Goal: Use online tool/utility: Utilize a website feature to perform a specific function

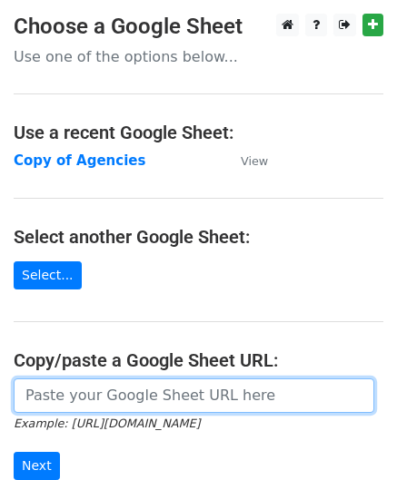
click at [179, 397] on input "url" at bounding box center [194, 396] width 360 height 34
paste input "[URL][DOMAIN_NAME]"
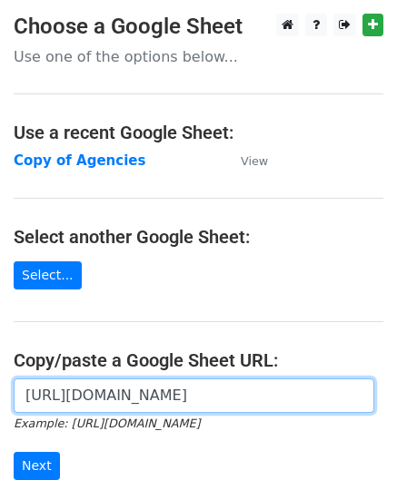
scroll to position [0, 406]
type input "[URL][DOMAIN_NAME]"
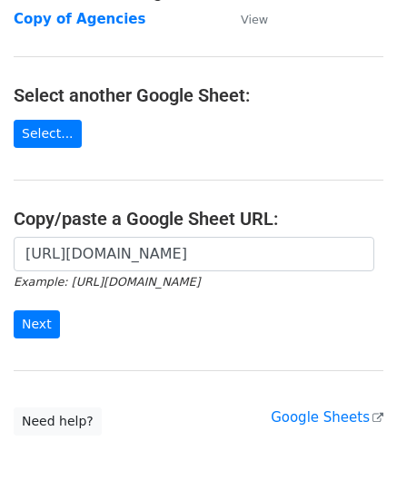
scroll to position [182, 0]
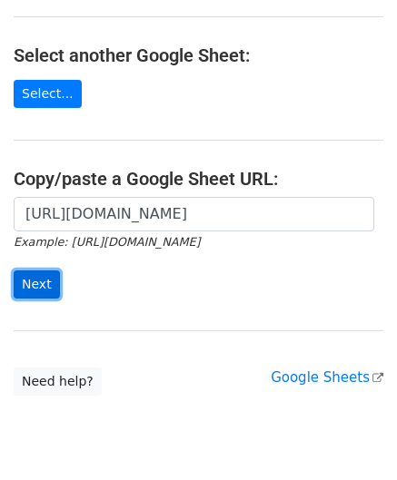
click at [31, 281] on input "Next" at bounding box center [37, 285] width 46 height 28
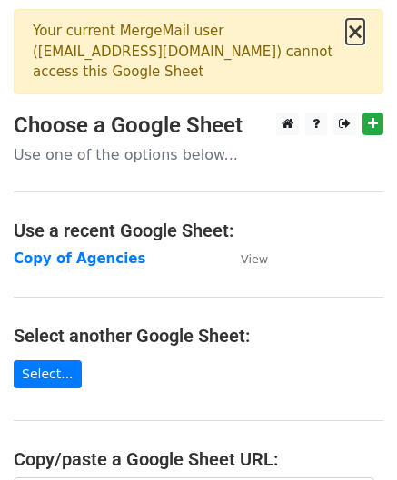
click at [356, 32] on button "×" at bounding box center [355, 32] width 18 height 22
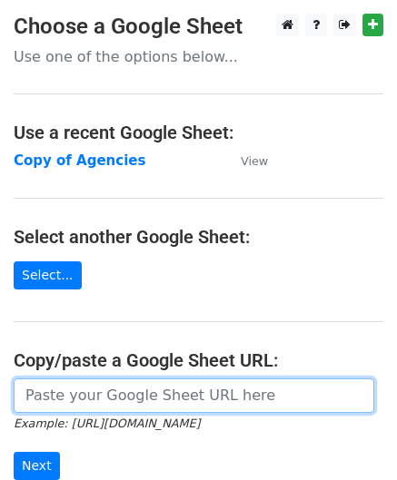
click at [135, 386] on input "url" at bounding box center [194, 396] width 360 height 34
paste input "https://docs.google.com/spreadsheets/d/1FGV9Y3QGBV4qKMj9OtzuWpgH-t0N98RqfvCYqg_…"
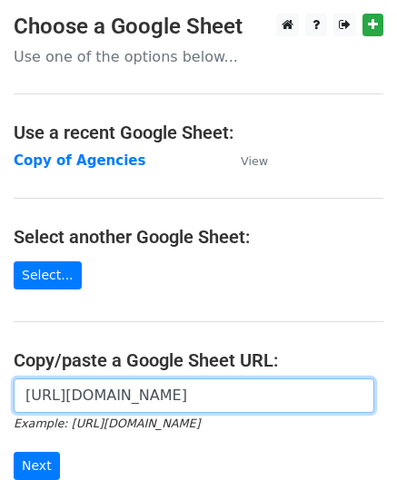
scroll to position [0, 406]
type input "https://docs.google.com/spreadsheets/d/1FGV9Y3QGBV4qKMj9OtzuWpgH-t0N98RqfvCYqg_…"
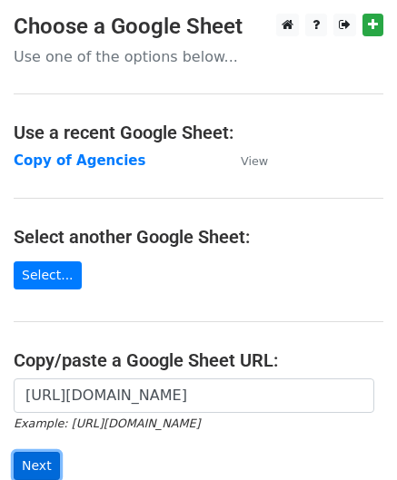
click at [22, 469] on input "Next" at bounding box center [37, 466] width 46 height 28
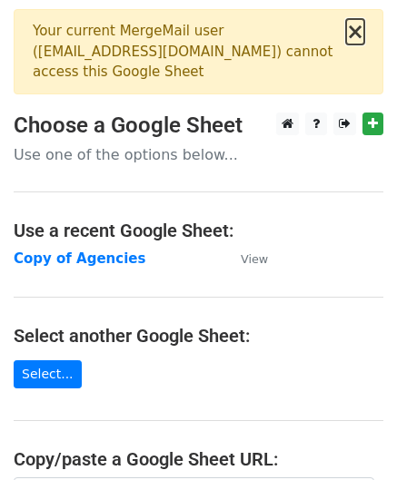
click at [355, 35] on button "×" at bounding box center [355, 32] width 18 height 22
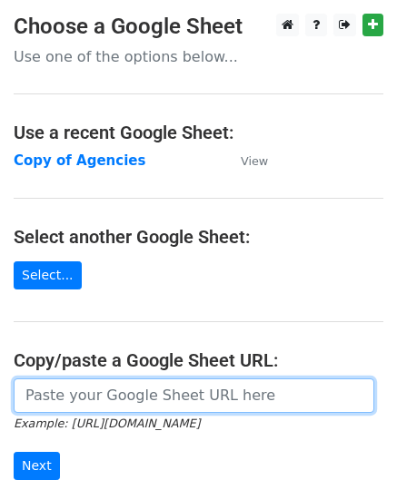
click at [134, 393] on input "url" at bounding box center [194, 396] width 360 height 34
paste input "https://docs.google.com/spreadsheets/d/1FGV9Y3QGBV4qKMj9OtzuWpgH-t0N98RqfvCYqg_…"
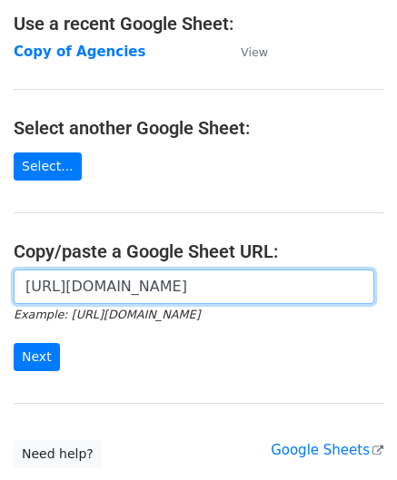
scroll to position [238, 0]
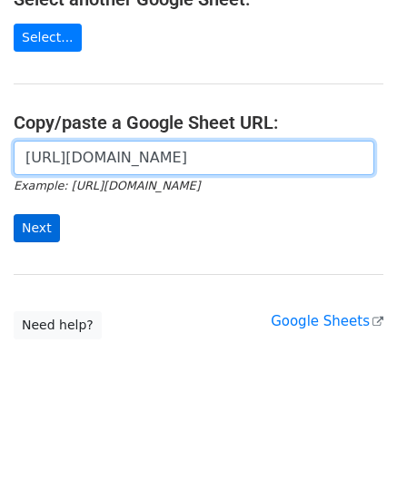
type input "https://docs.google.com/spreadsheets/d/1FGV9Y3QGBV4qKMj9OtzuWpgH-t0N98RqfvCYqg_…"
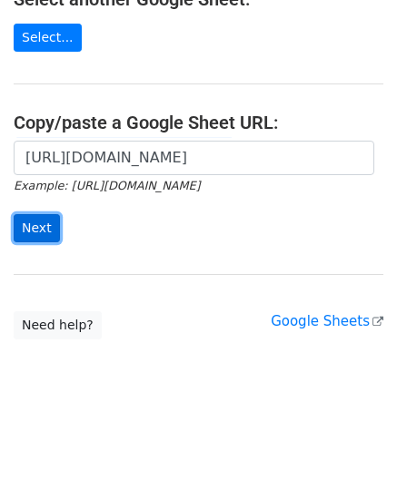
click at [49, 227] on input "Next" at bounding box center [37, 228] width 46 height 28
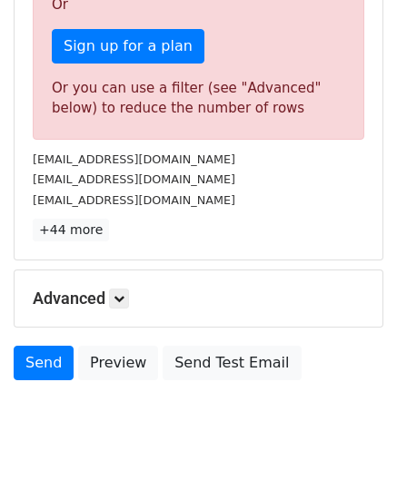
scroll to position [684, 0]
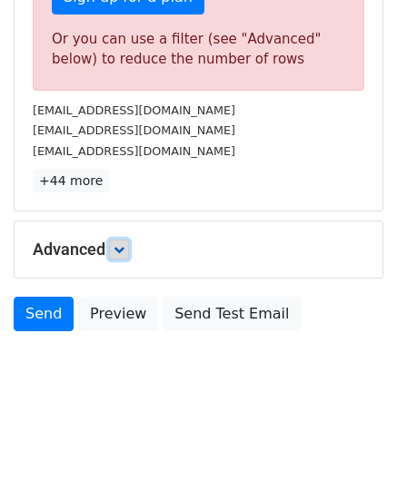
click at [120, 244] on icon at bounding box center [118, 249] width 11 height 11
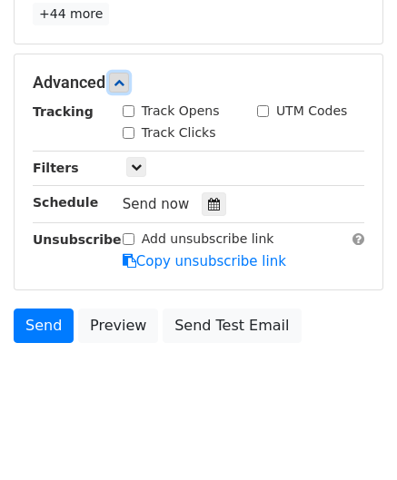
scroll to position [862, 0]
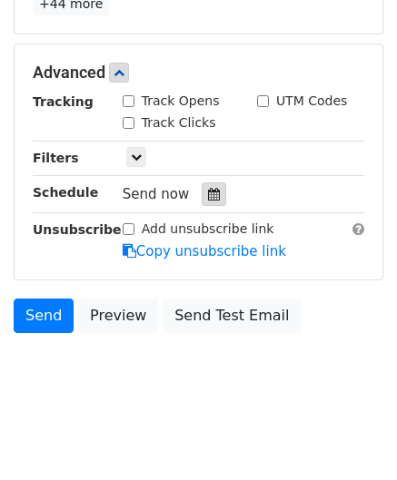
click at [208, 191] on icon at bounding box center [214, 194] width 12 height 13
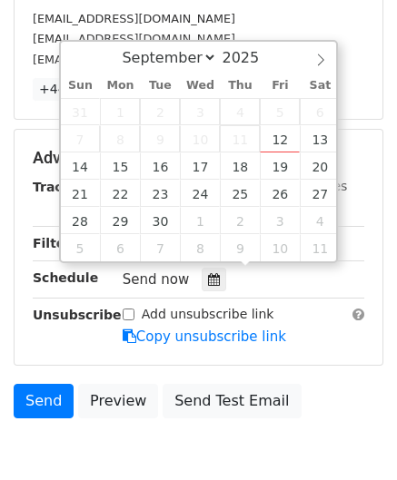
scroll to position [771, 0]
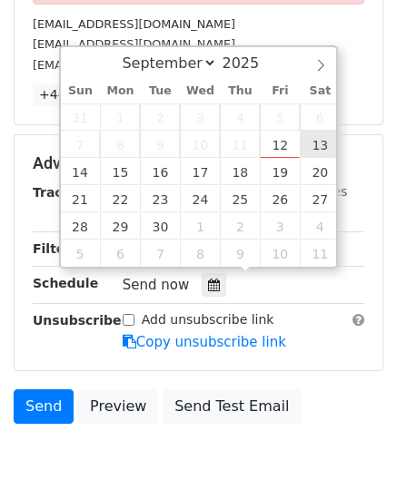
type input "2025-09-13 12:00"
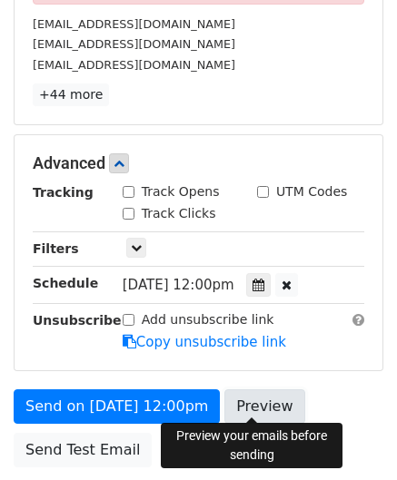
click at [271, 395] on link "Preview" at bounding box center [264, 406] width 80 height 34
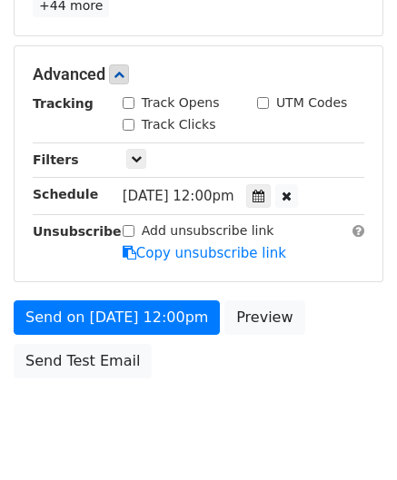
scroll to position [862, 0]
